Goal: Find specific page/section: Find specific page/section

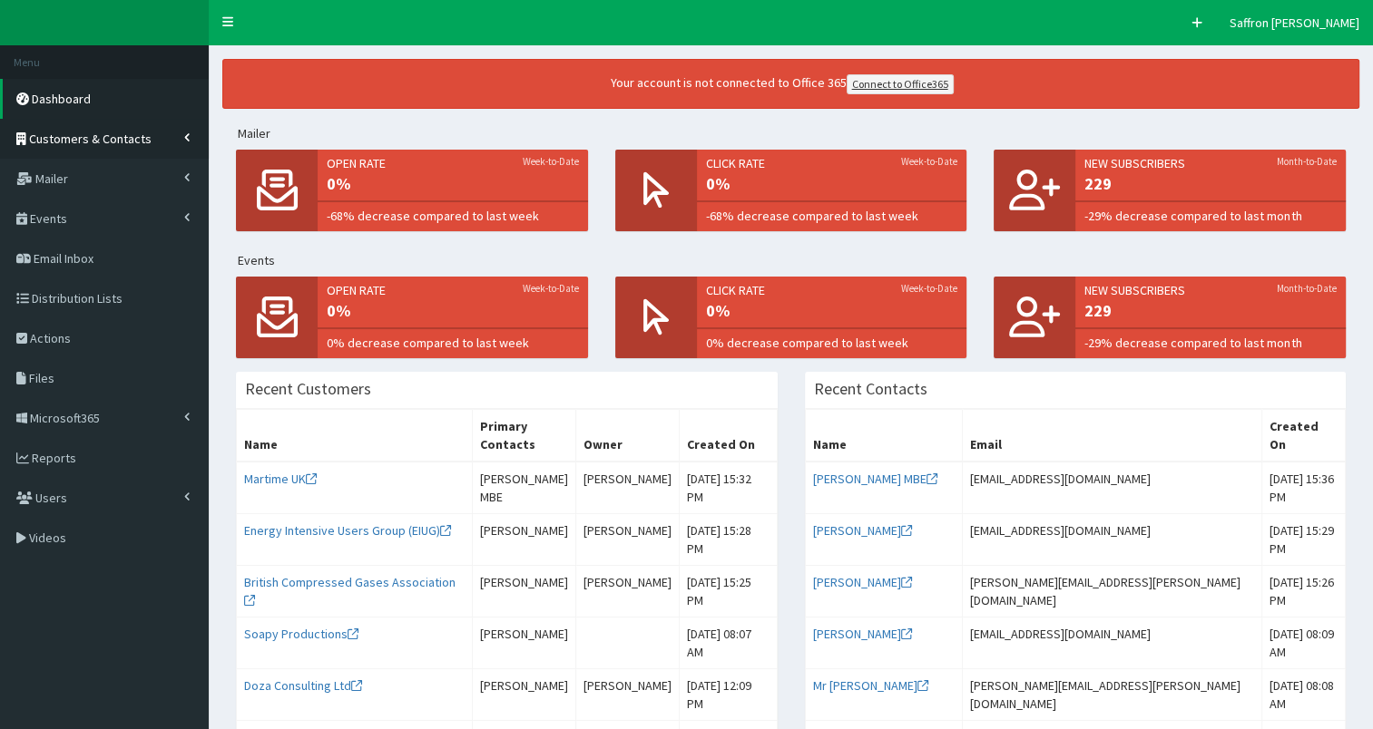
click at [175, 134] on link "Customers & Contacts" at bounding box center [104, 139] width 209 height 40
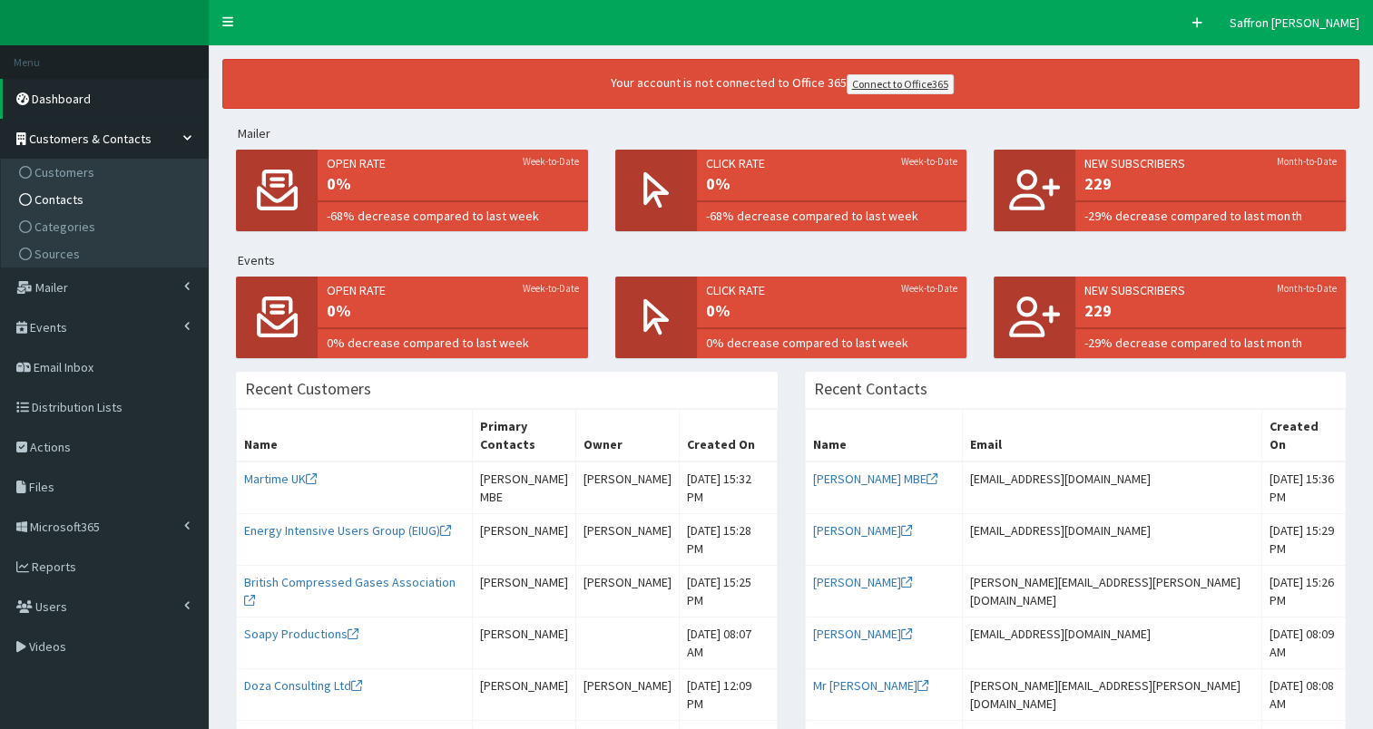
click at [65, 196] on span "Contacts" at bounding box center [58, 199] width 49 height 16
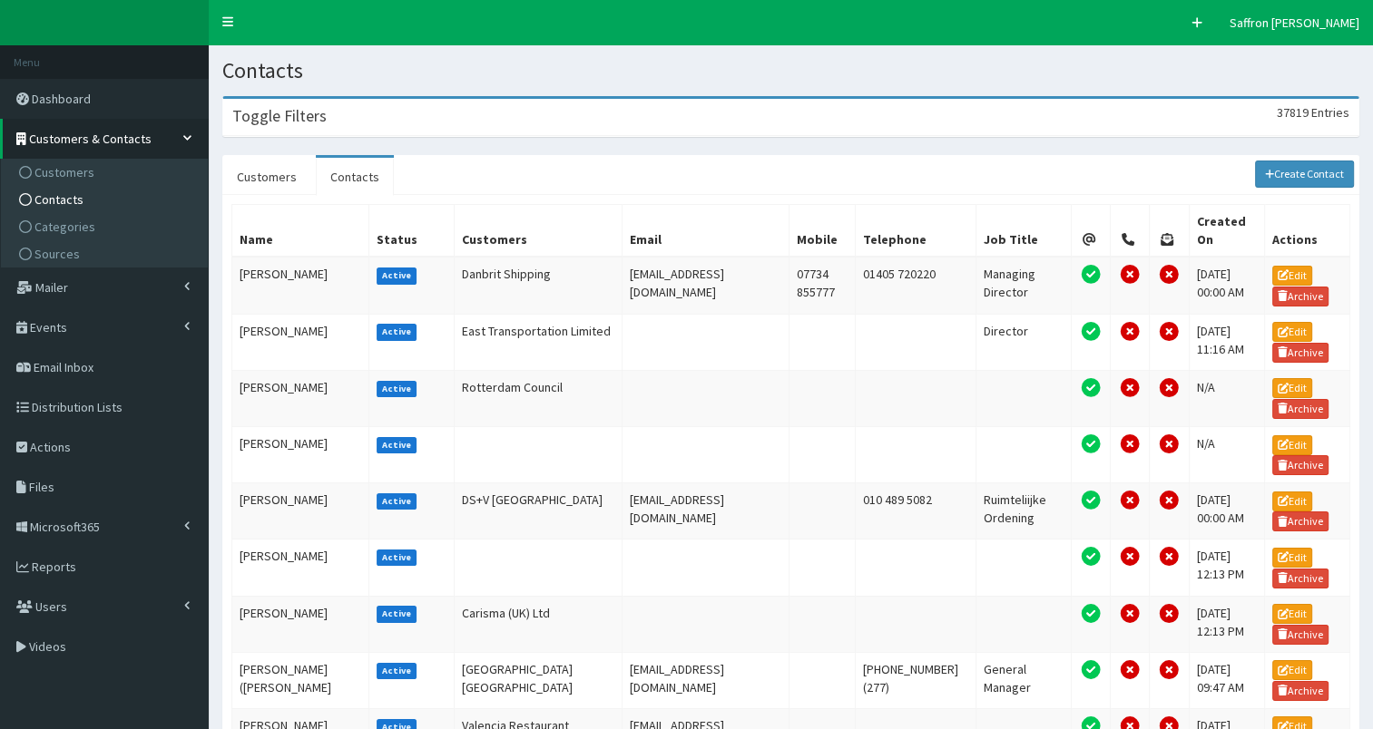
click at [527, 120] on div "Toggle Filters 37819 Entries" at bounding box center [790, 117] width 1135 height 37
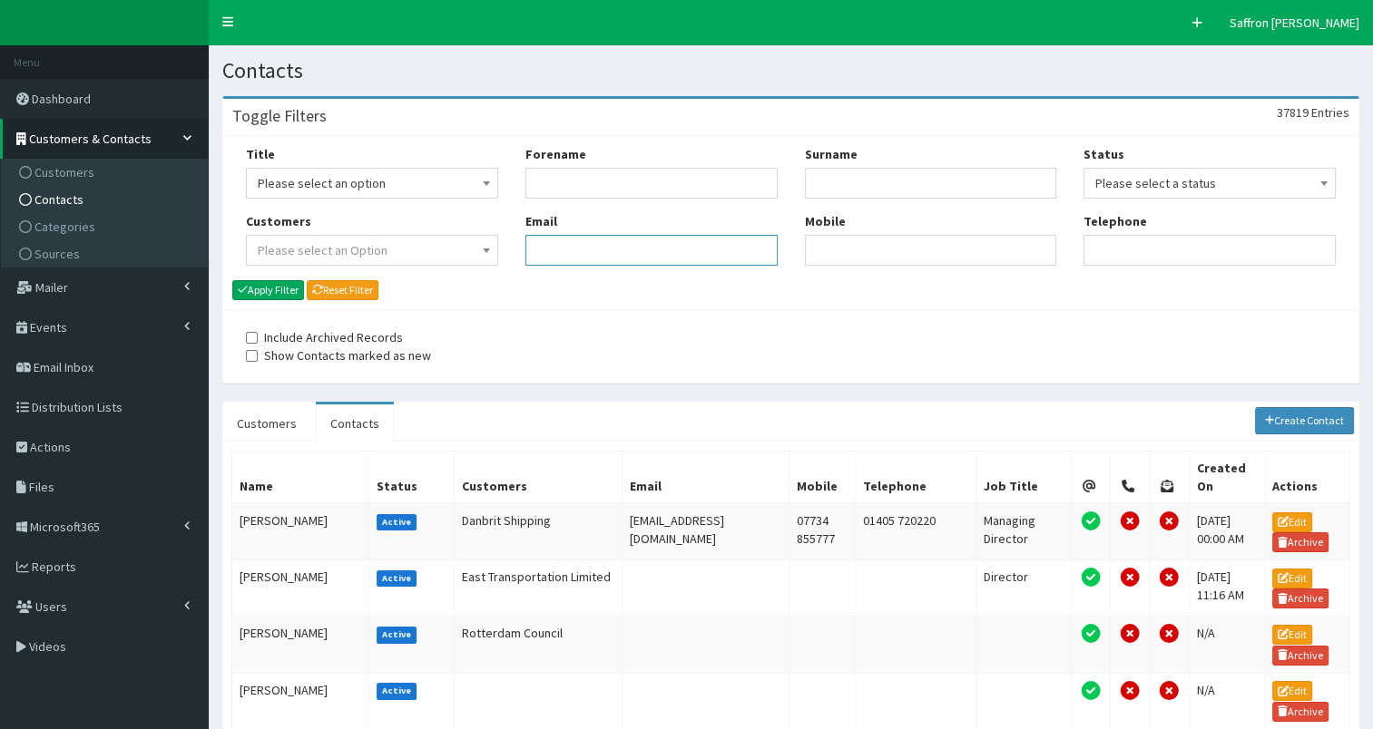
paste input "david@promobox.co.uk"
type input "david@promobox.co.uk"
click at [283, 291] on button "Apply Filter" at bounding box center [268, 290] width 72 height 20
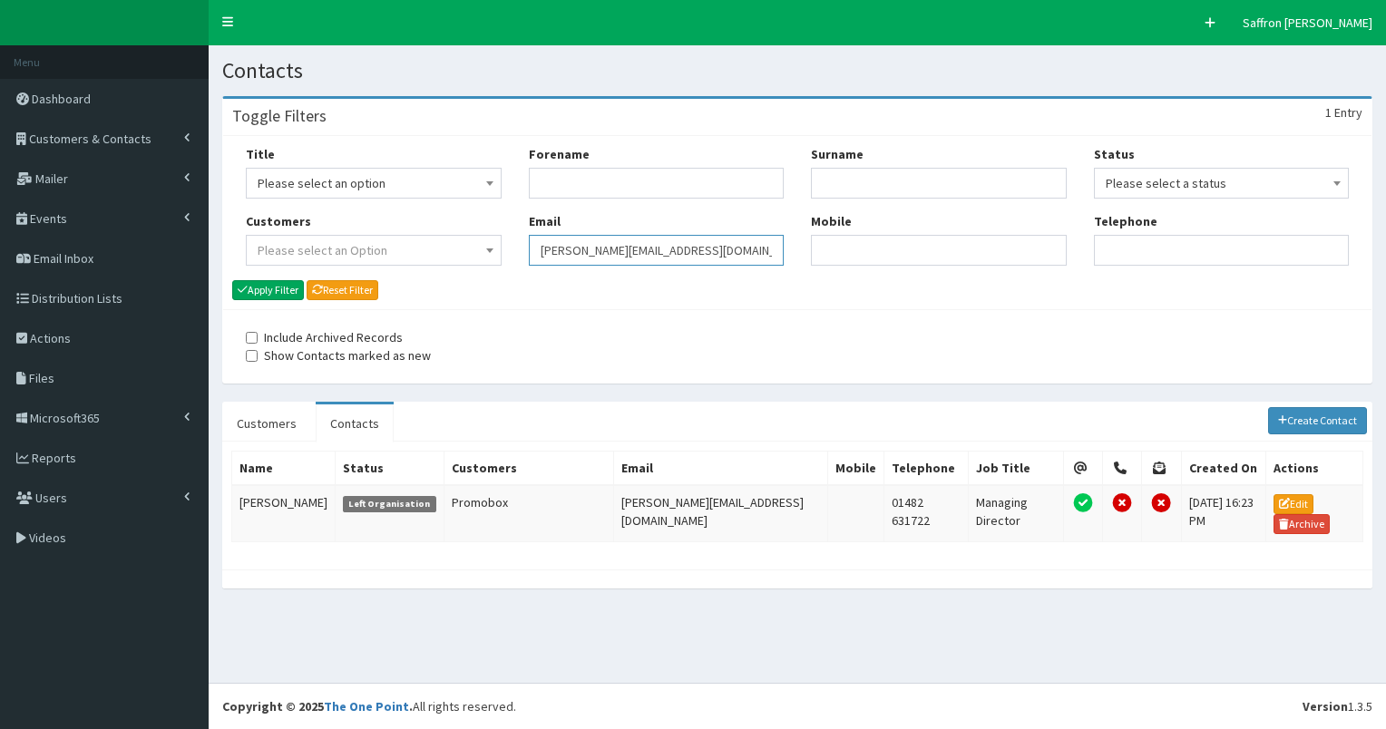
drag, startPoint x: 683, startPoint y: 264, endPoint x: 542, endPoint y: 254, distance: 141.9
click at [542, 254] on input "david@promobox.co.uk" at bounding box center [657, 250] width 256 height 31
